Goal: Task Accomplishment & Management: Manage account settings

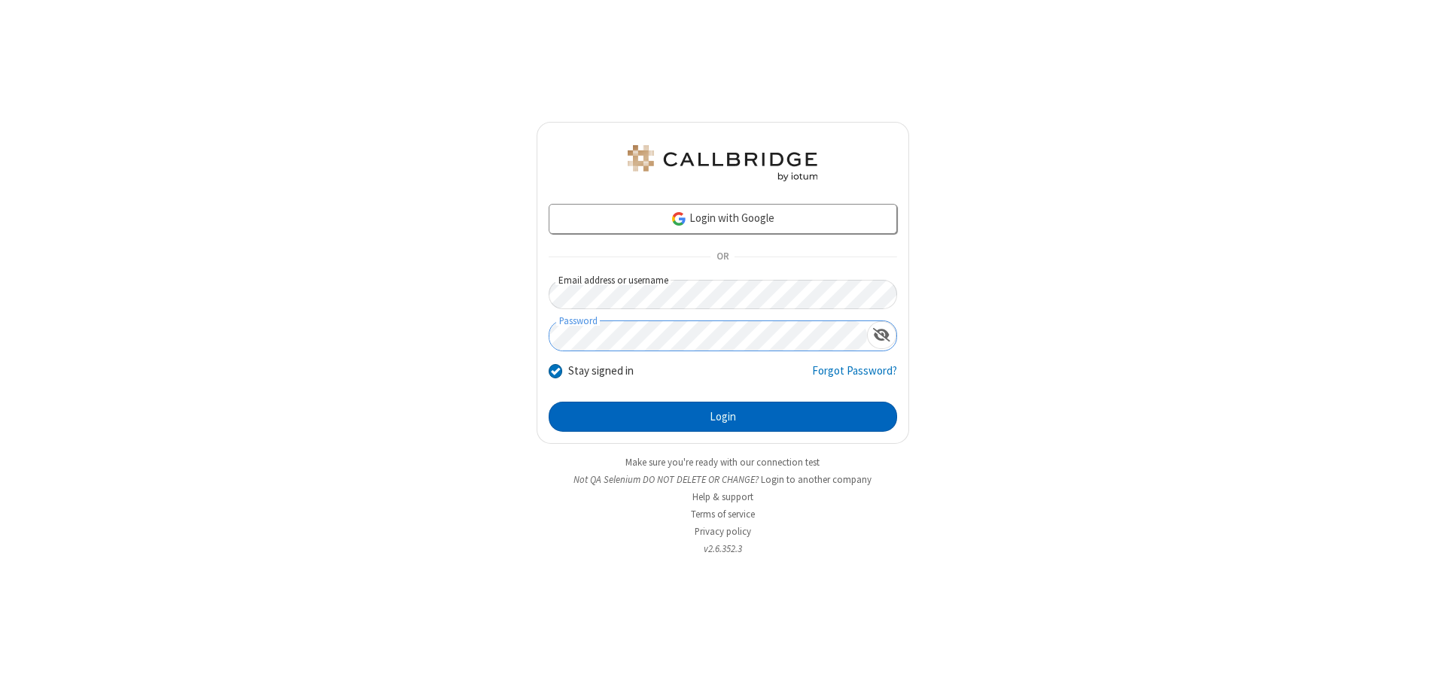
click at [722, 417] on button "Login" at bounding box center [723, 417] width 348 height 30
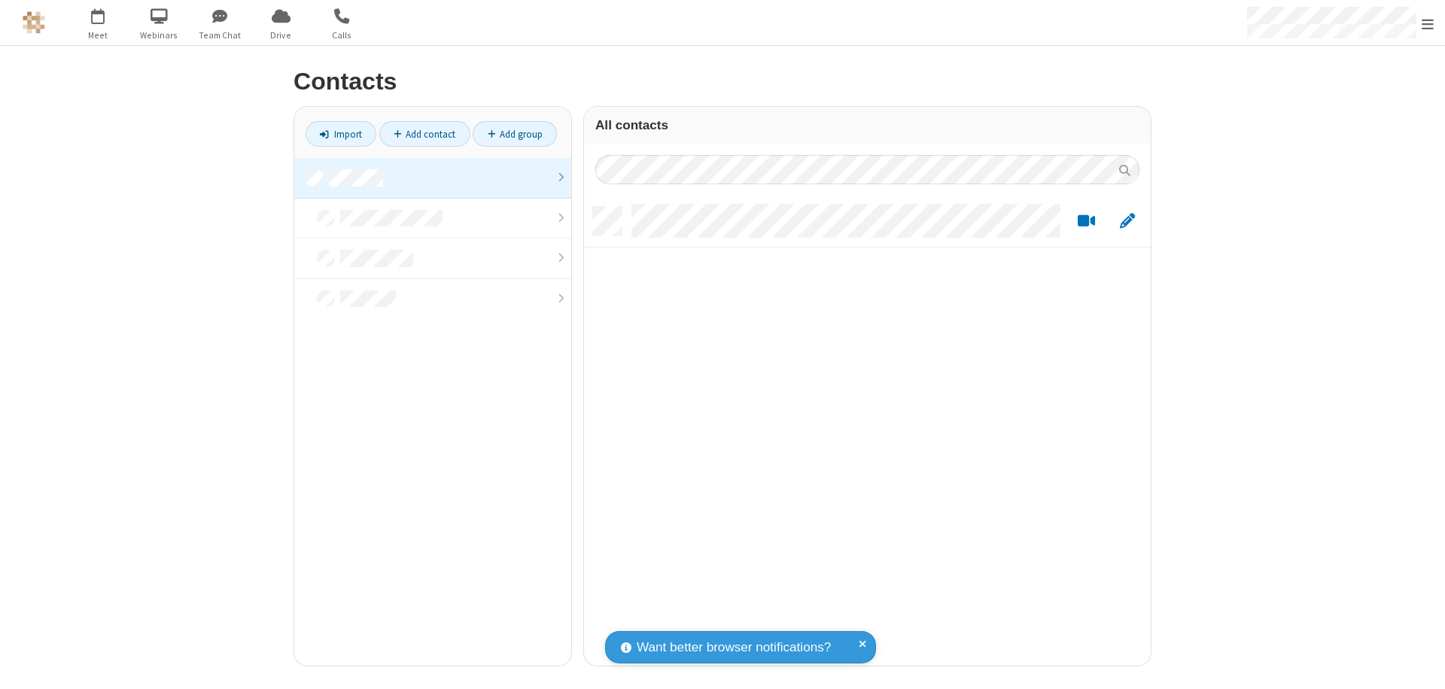
click at [433, 178] on link at bounding box center [432, 178] width 277 height 41
click at [424, 134] on link "Add contact" at bounding box center [424, 134] width 91 height 26
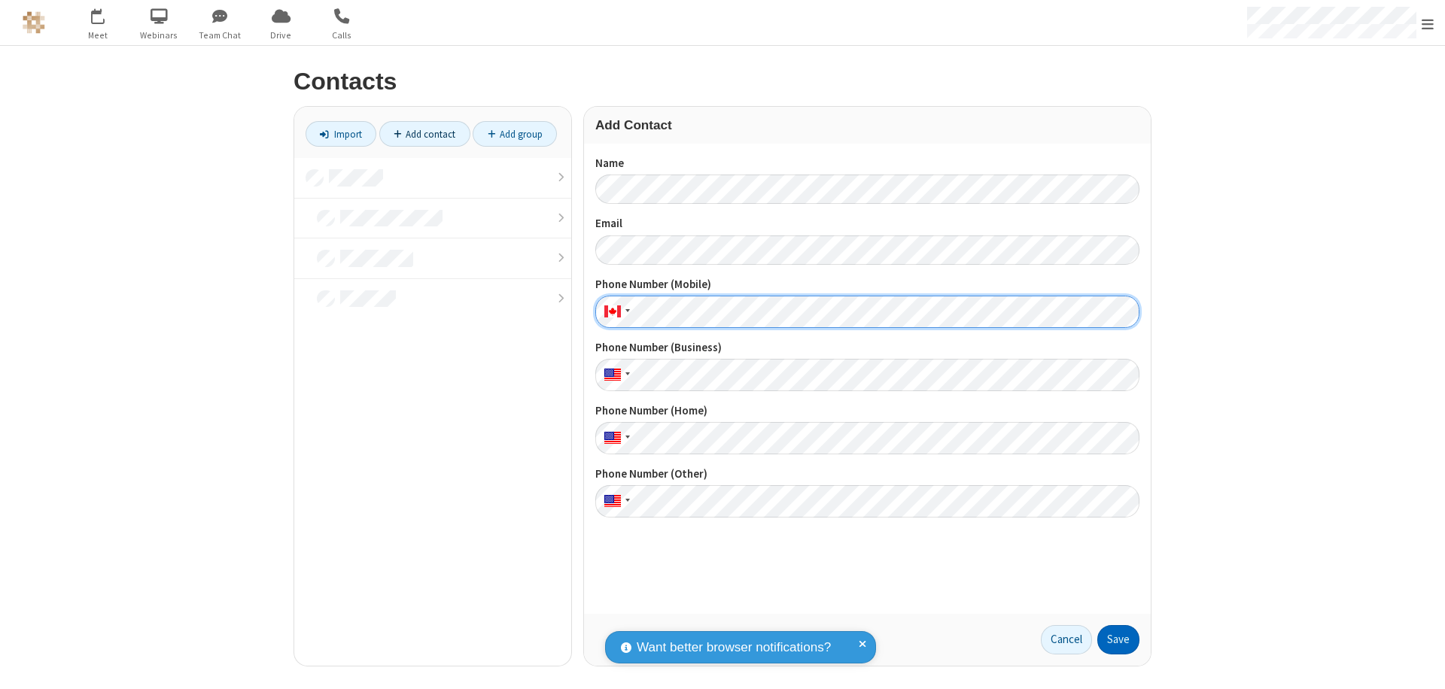
click at [1118, 640] on button "Save" at bounding box center [1118, 640] width 42 height 30
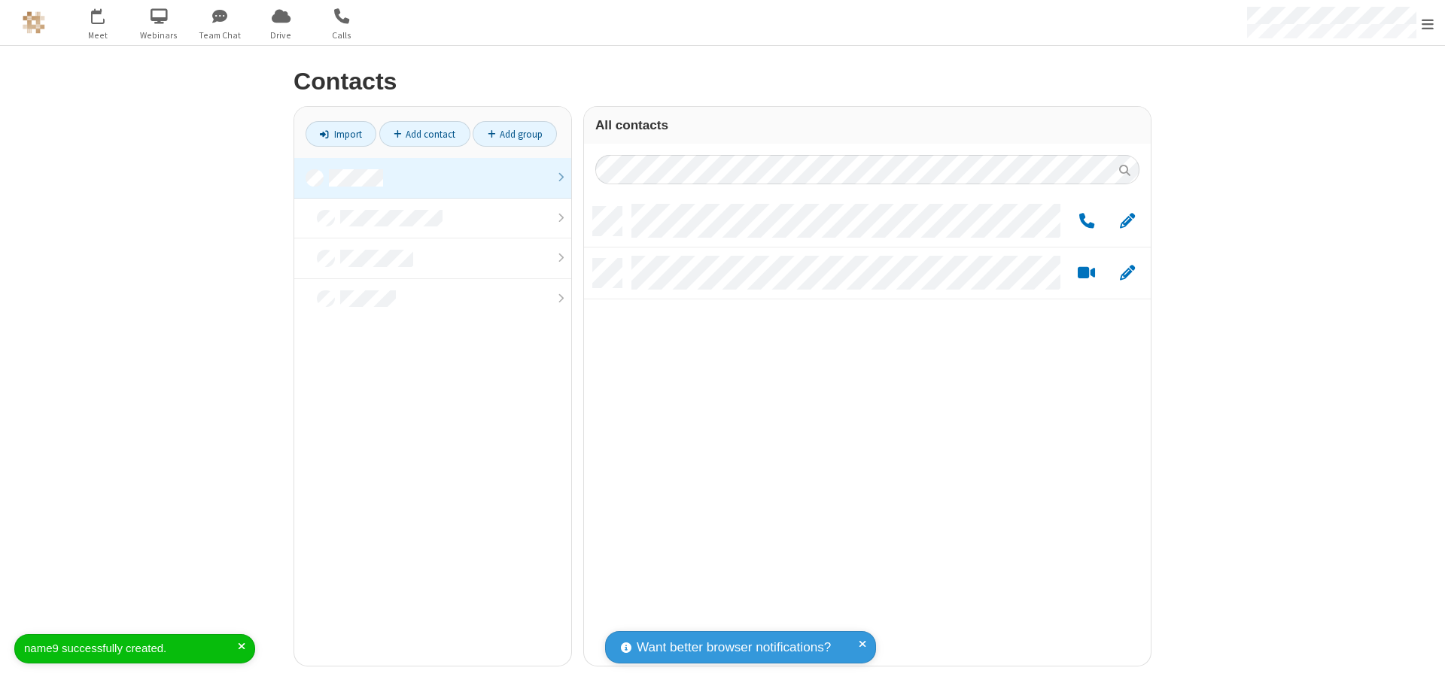
scroll to position [459, 555]
click at [424, 134] on link "Add contact" at bounding box center [424, 134] width 91 height 26
